Goal: Feedback & Contribution: Submit feedback/report problem

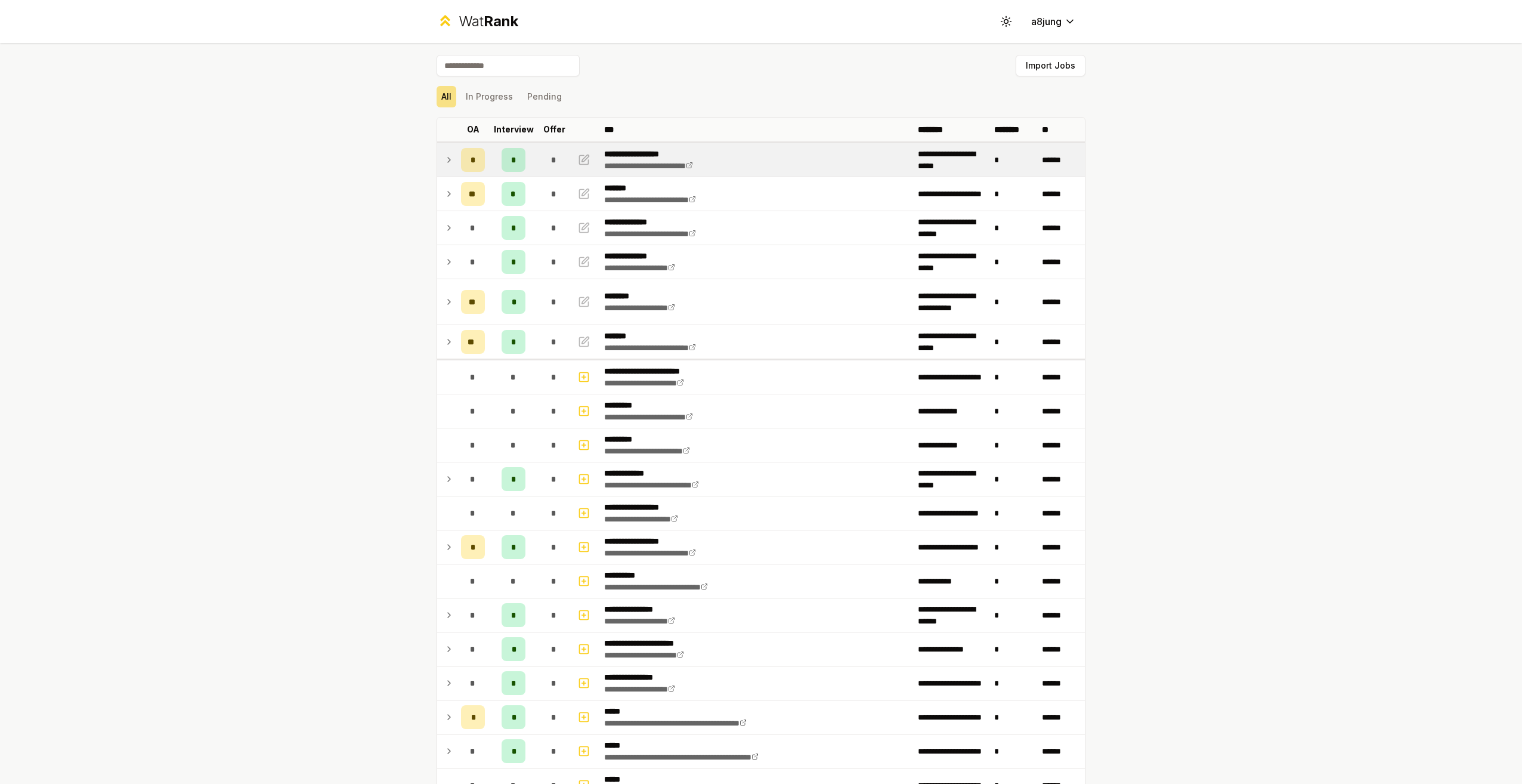
click at [449, 166] on td at bounding box center [447, 159] width 19 height 33
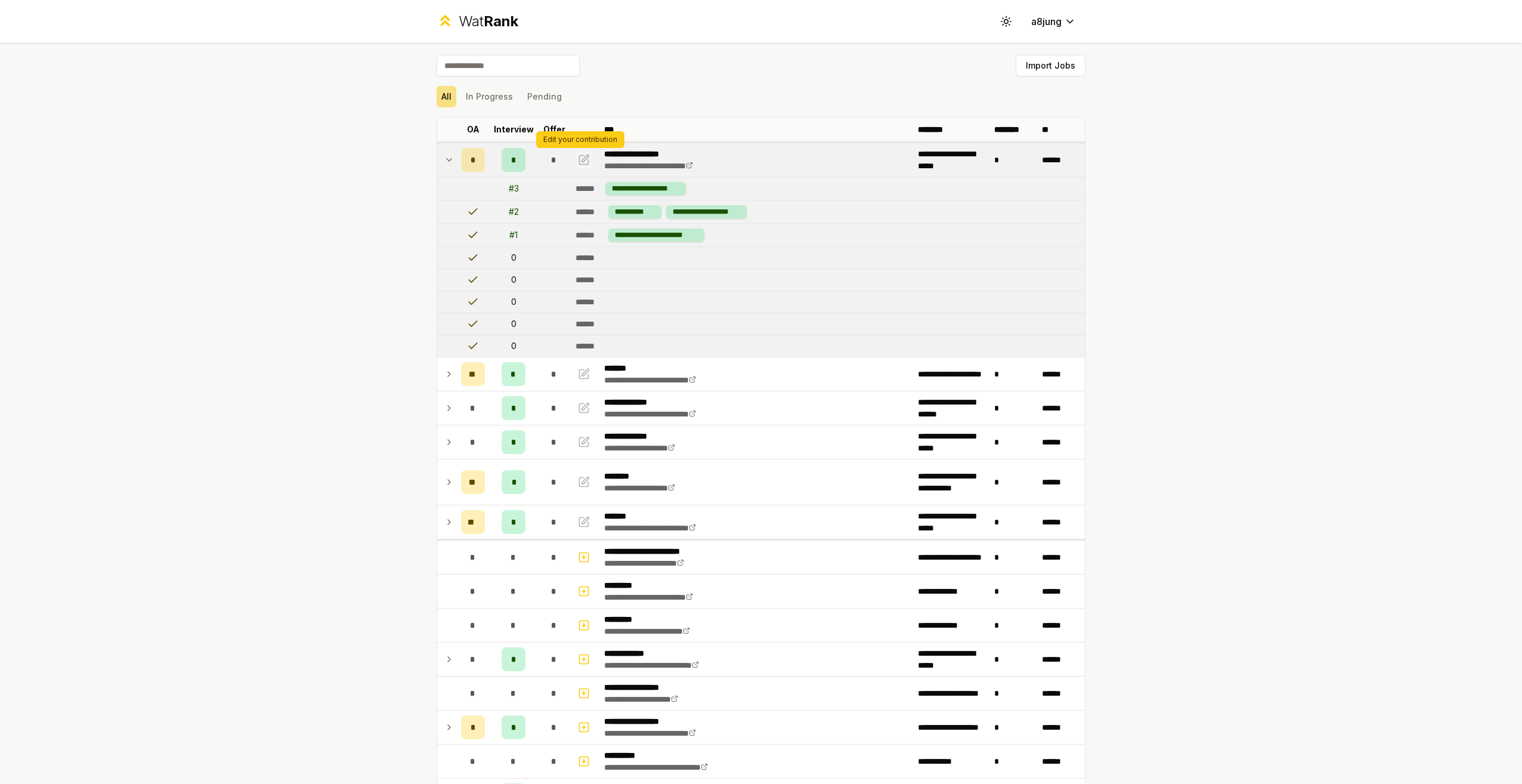
click at [579, 162] on icon "button" at bounding box center [584, 160] width 12 height 15
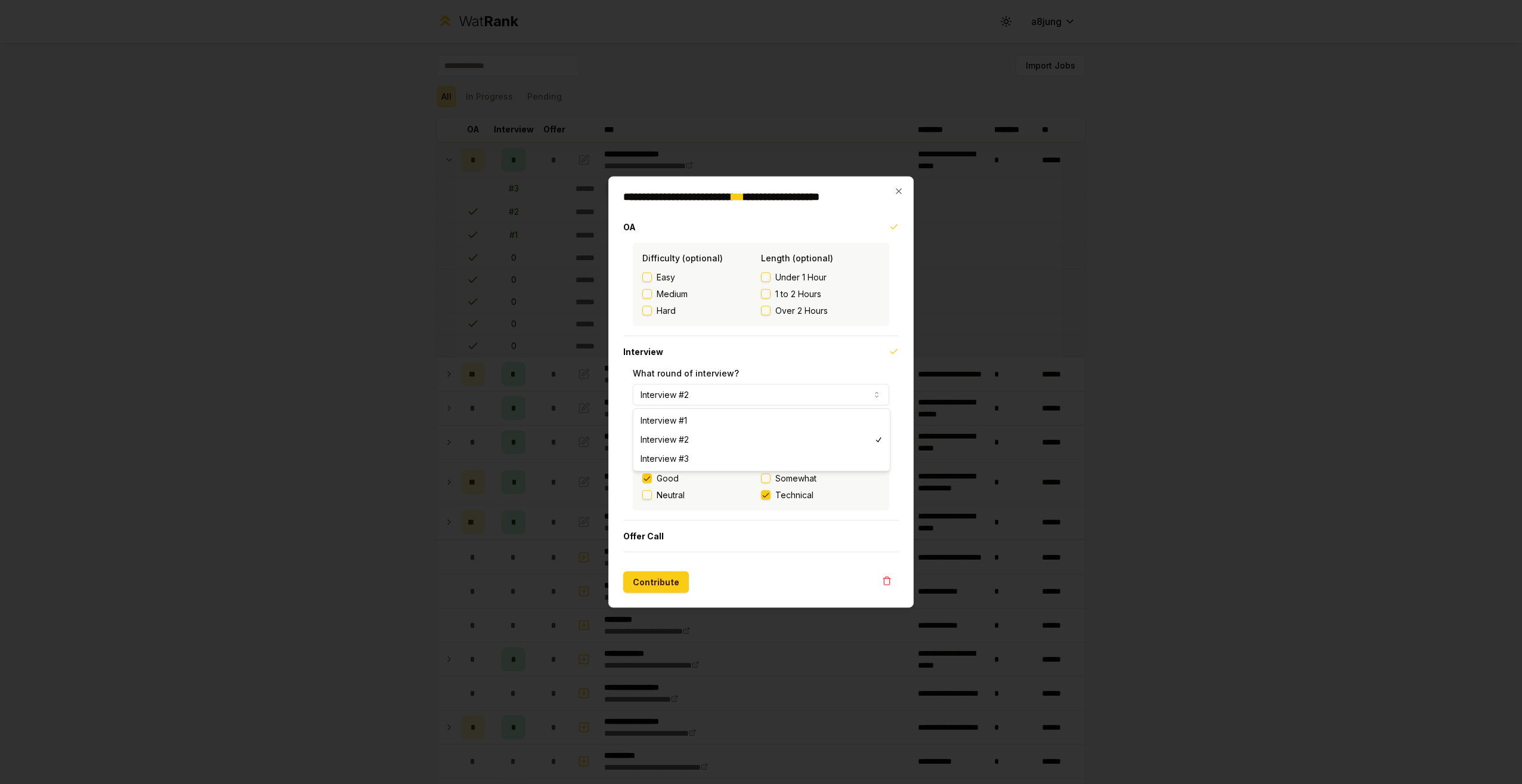
click at [680, 403] on button "Interview #2" at bounding box center [761, 394] width 256 height 22
select select "*"
click at [651, 481] on button "Good" at bounding box center [647, 478] width 10 height 10
click at [664, 584] on button "Contribute" at bounding box center [656, 582] width 65 height 22
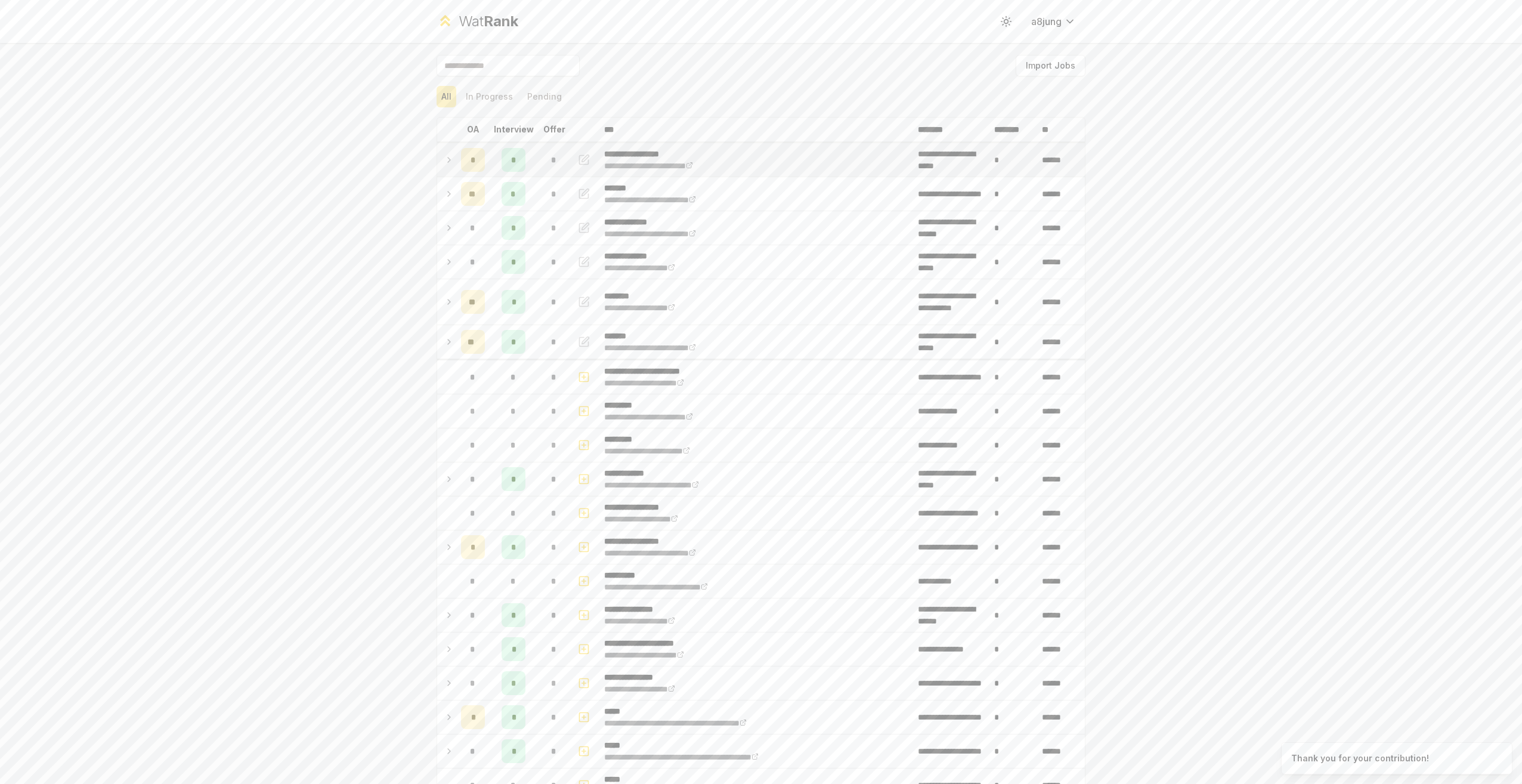
click at [445, 164] on icon at bounding box center [449, 160] width 10 height 15
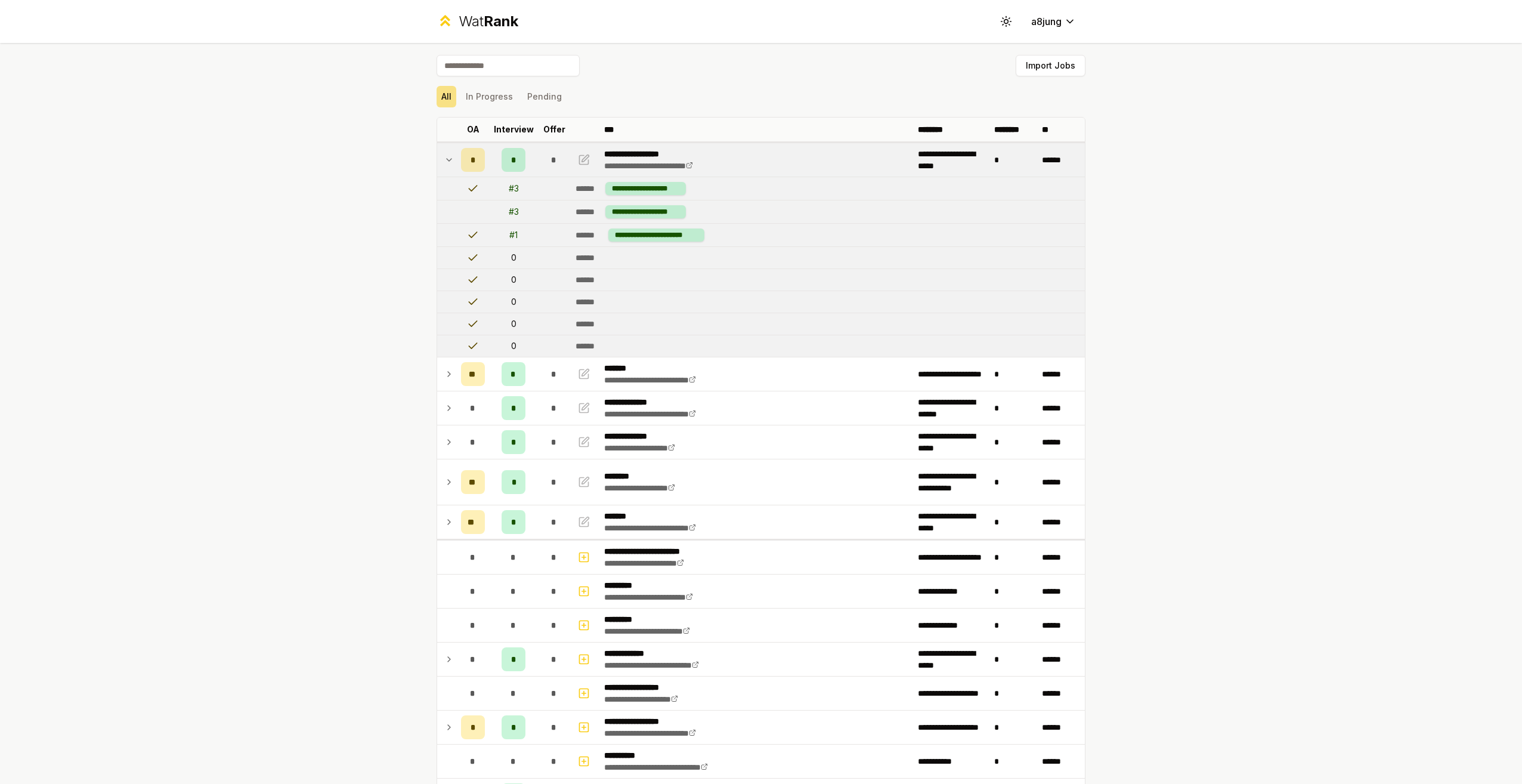
click at [447, 161] on icon at bounding box center [449, 160] width 10 height 15
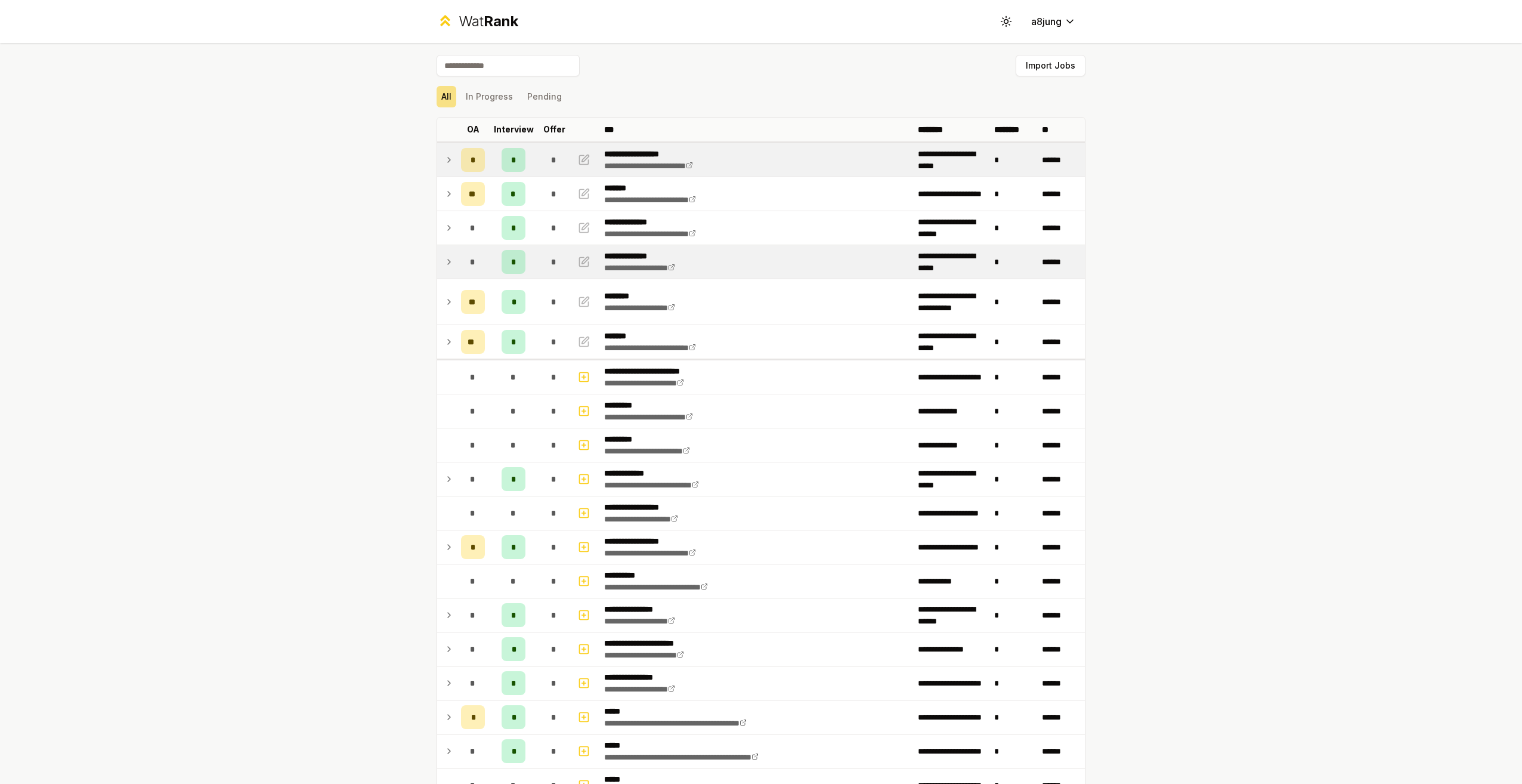
click at [445, 263] on icon at bounding box center [449, 262] width 10 height 15
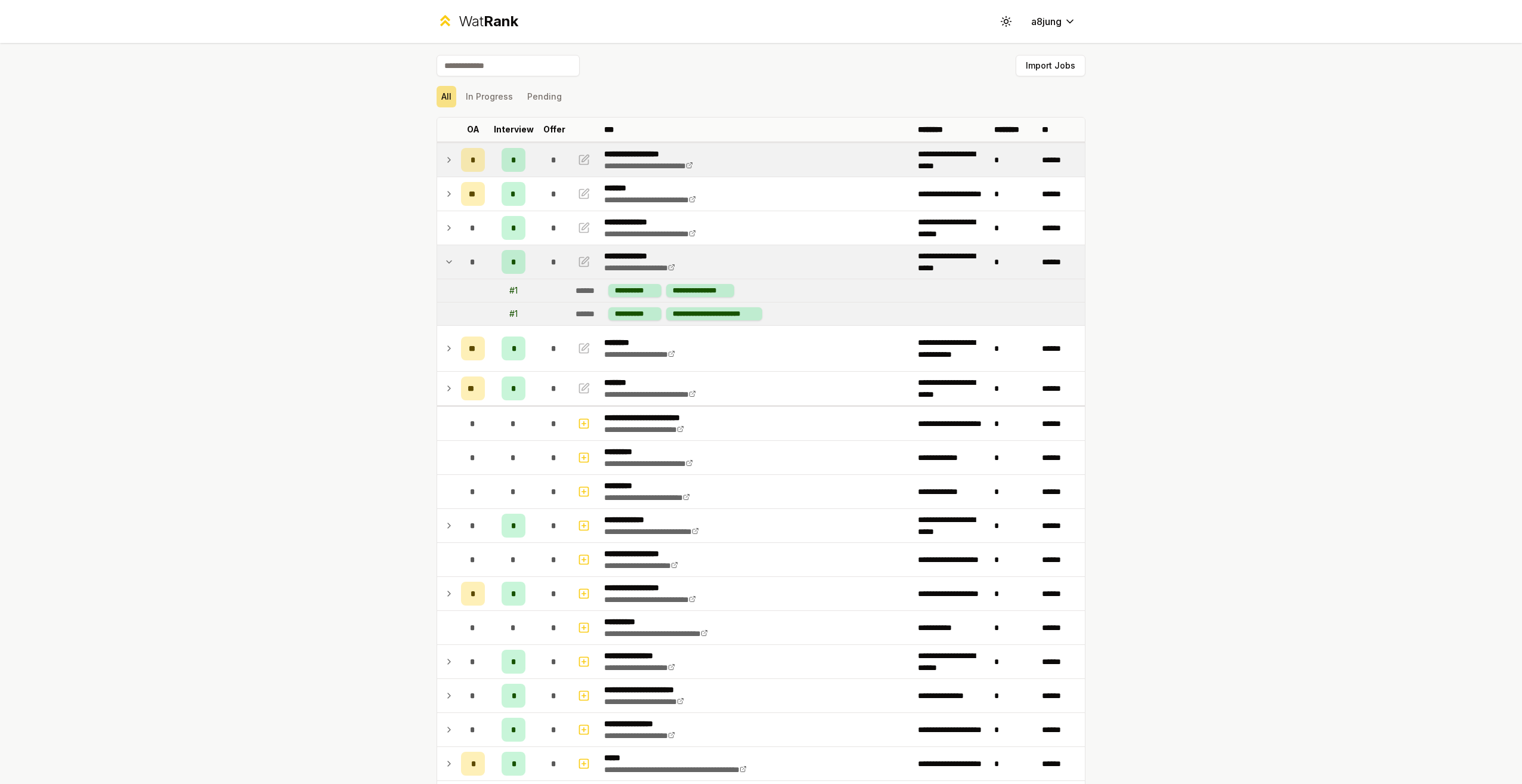
click at [445, 263] on icon at bounding box center [449, 262] width 10 height 15
